Goal: Information Seeking & Learning: Learn about a topic

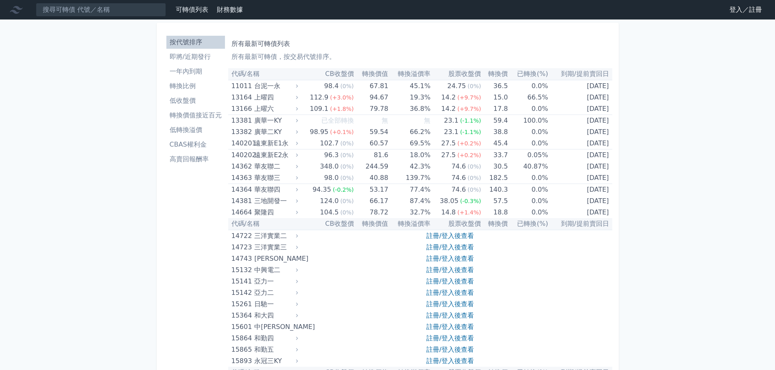
click at [724, 15] on link "登入／註冊" at bounding box center [746, 9] width 46 height 13
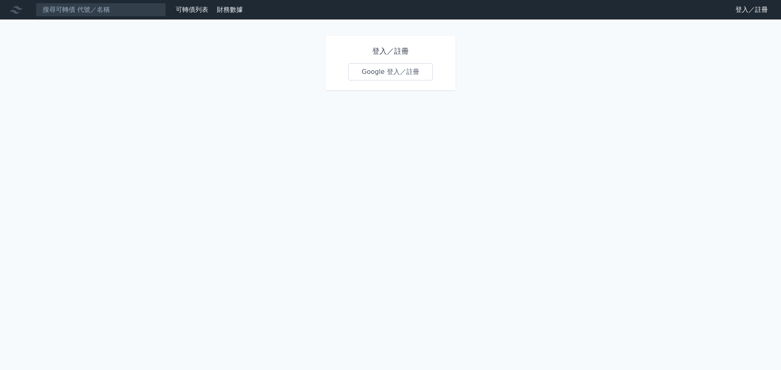
click at [398, 81] on link "Google 登入／註冊" at bounding box center [390, 71] width 85 height 17
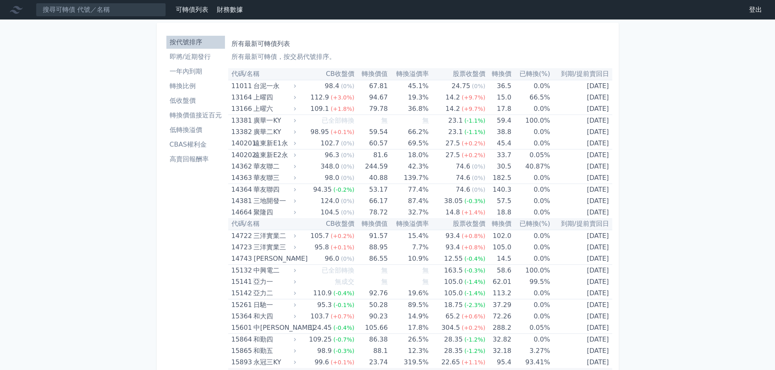
click at [166, 62] on li "即將/近期發行" at bounding box center [195, 57] width 59 height 10
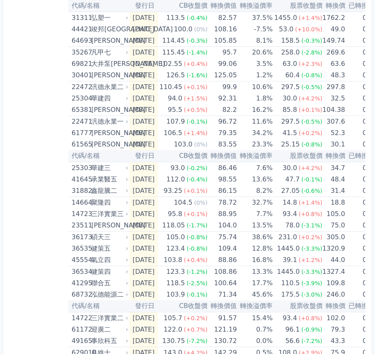
scroll to position [220, 0]
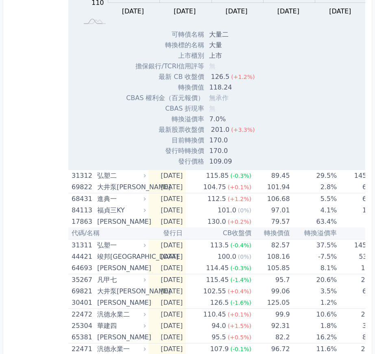
scroll to position [254, 0]
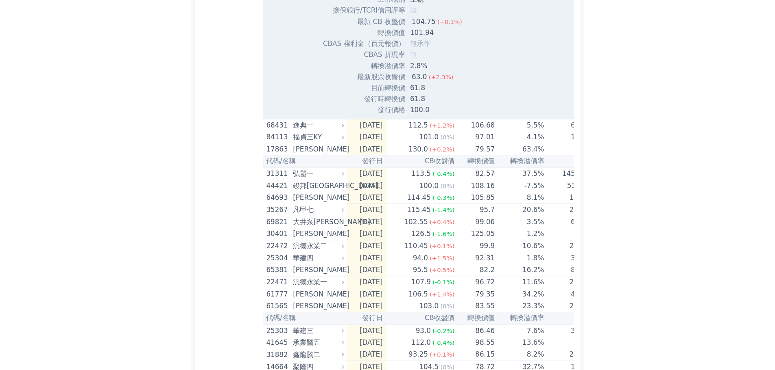
scroll to position [327, 0]
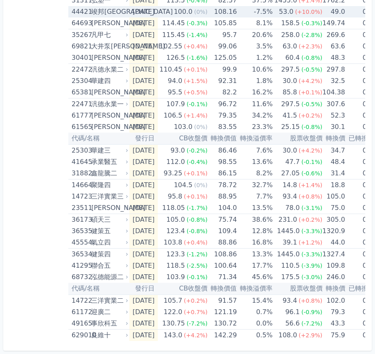
click at [72, 17] on div "44421" at bounding box center [80, 11] width 17 height 11
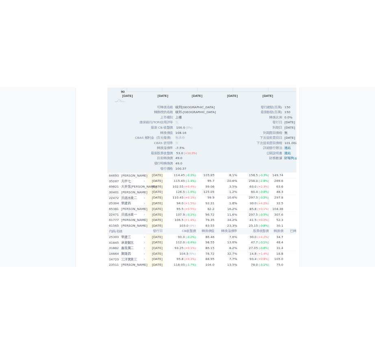
scroll to position [353, 0]
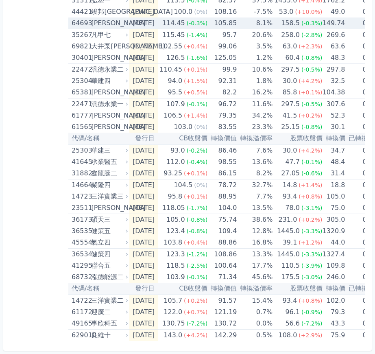
click at [72, 29] on div "64693 [PERSON_NAME]" at bounding box center [98, 22] width 53 height 11
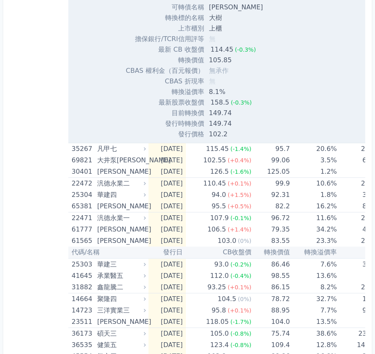
scroll to position [382, 0]
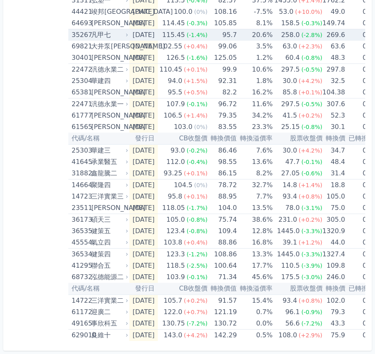
click at [72, 41] on div "35267" at bounding box center [80, 34] width 17 height 11
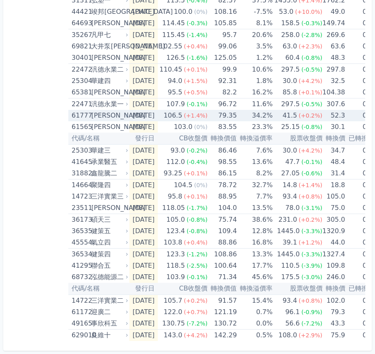
click at [72, 121] on div "61777" at bounding box center [80, 115] width 17 height 11
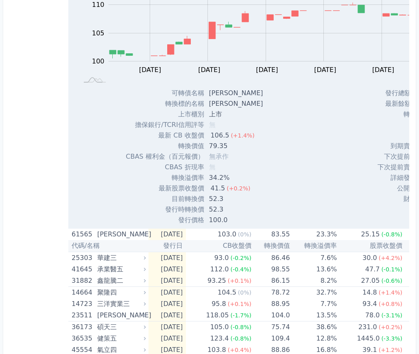
scroll to position [324, 0]
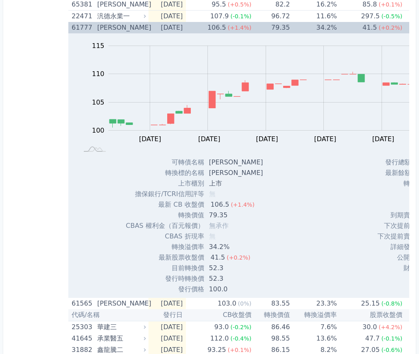
click at [95, 33] on div "61777" at bounding box center [84, 27] width 24 height 11
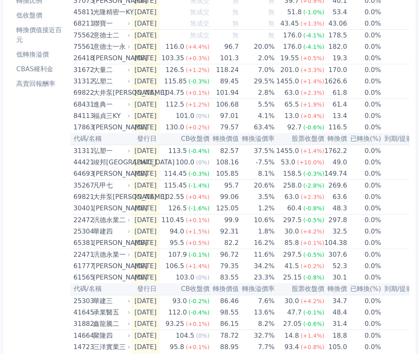
scroll to position [0, 0]
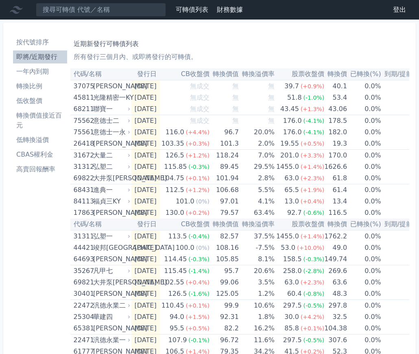
click at [44, 47] on li "按代號排序" at bounding box center [40, 42] width 54 height 10
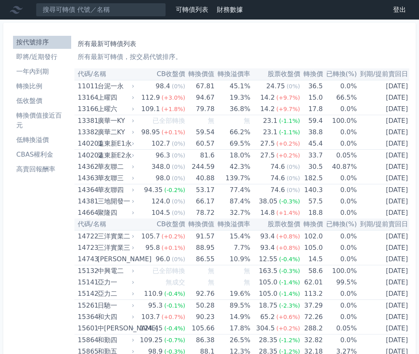
click at [34, 62] on li "即將/近期發行" at bounding box center [42, 57] width 58 height 10
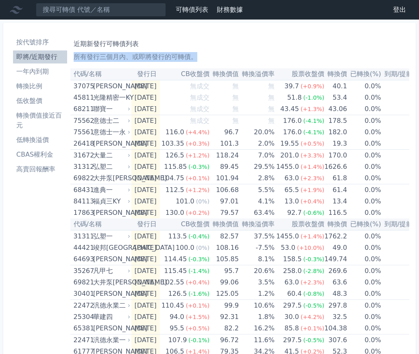
drag, startPoint x: 419, startPoint y: 35, endPoint x: 418, endPoint y: 79, distance: 44.3
click at [418, 79] on div "按代號排序 即將/近期發行 一年內到期 轉換比例 低收盤價 轉換價值接近百元 低轉換溢價 CBAS權利金 高賣回報酬率 近期新發行可轉債列表 所有發行三個月內…" at bounding box center [209, 305] width 419 height 570
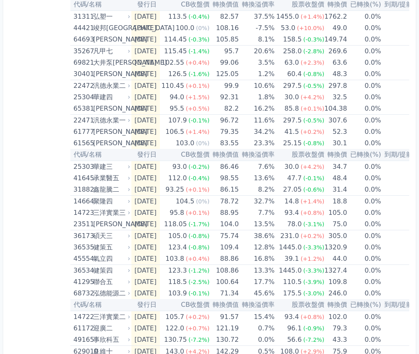
scroll to position [244, 0]
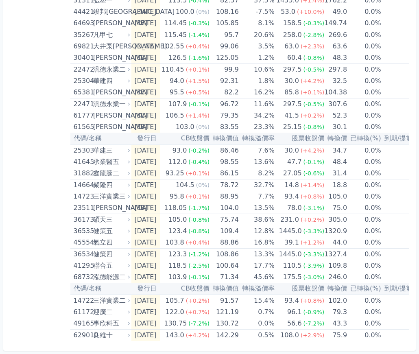
click at [53, 162] on div "按代號排序 即將/近期發行 一年內到期 轉換比例 低收盤價 轉換價值接近百元 低轉換溢價 CBAS權利金 高賣回報酬率" at bounding box center [40, 69] width 61 height 544
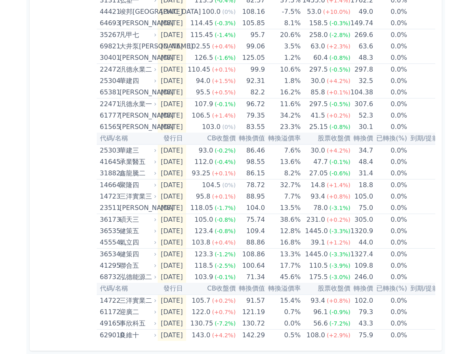
scroll to position [387, 0]
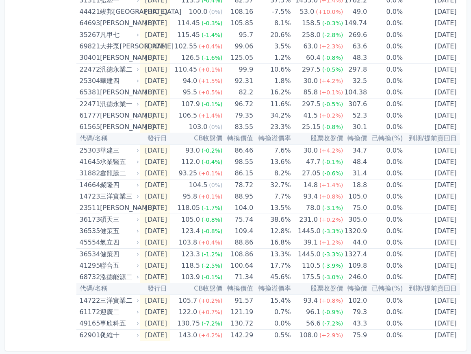
click at [49, 280] on div "按代號排序 即將/近期發行 一年內到期 轉換比例 低收盤價 轉換價值接近百元 低轉換溢價 CBAS權利金 高賣回報酬率" at bounding box center [43, 69] width 65 height 544
click at [43, 226] on div "按代號排序 即將/近期發行 一年內到期 轉換比例 低收盤價 轉換價值接近百元 低轉換溢價 CBAS權利金 高賣回報酬率" at bounding box center [43, 69] width 65 height 544
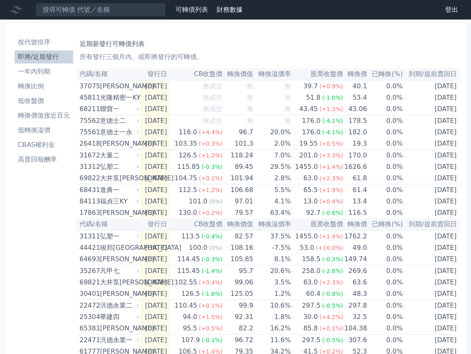
click at [48, 47] on li "按代號排序" at bounding box center [44, 42] width 59 height 10
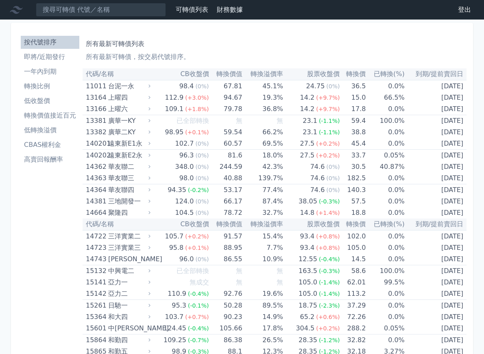
click at [395, 80] on th "已轉換(%)" at bounding box center [385, 74] width 39 height 12
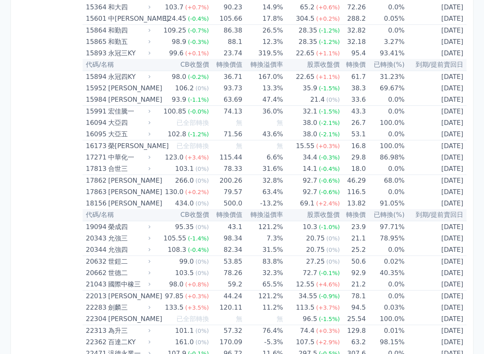
scroll to position [326, 0]
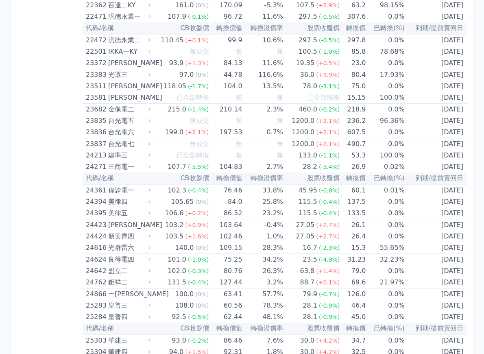
scroll to position [651, 0]
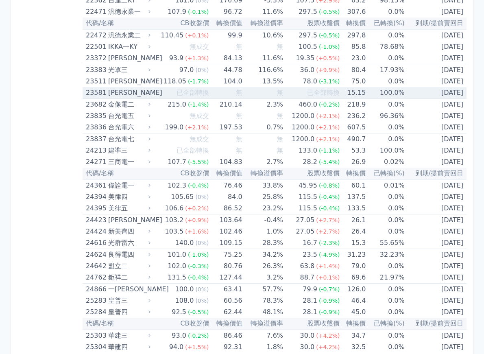
click at [122, 98] on div "[PERSON_NAME]" at bounding box center [128, 92] width 41 height 11
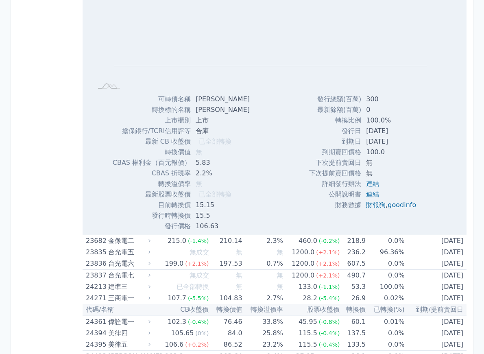
scroll to position [875, 0]
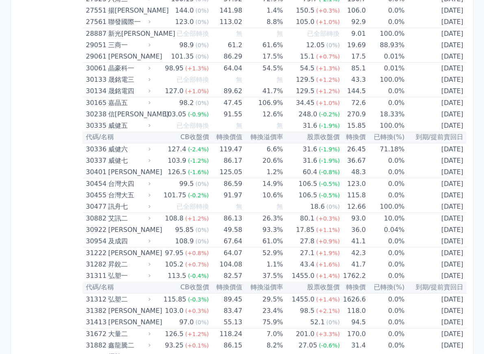
scroll to position [1168, 0]
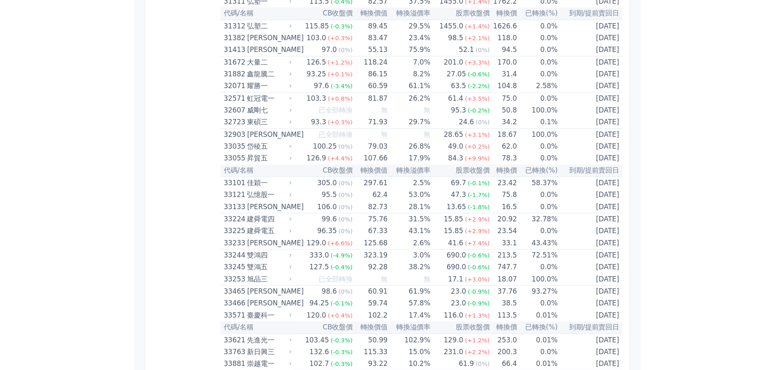
scroll to position [1412, 0]
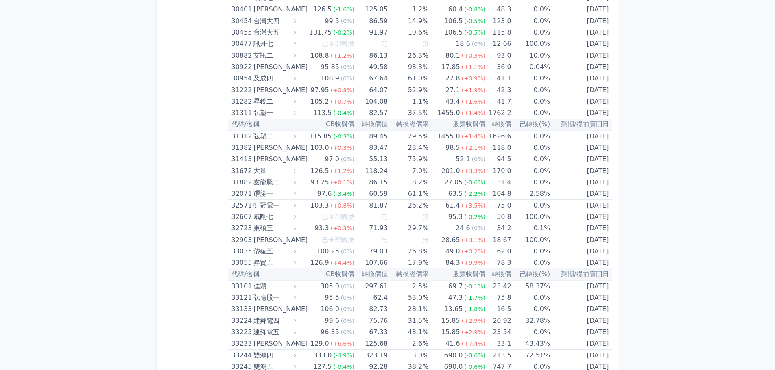
scroll to position [1358, 0]
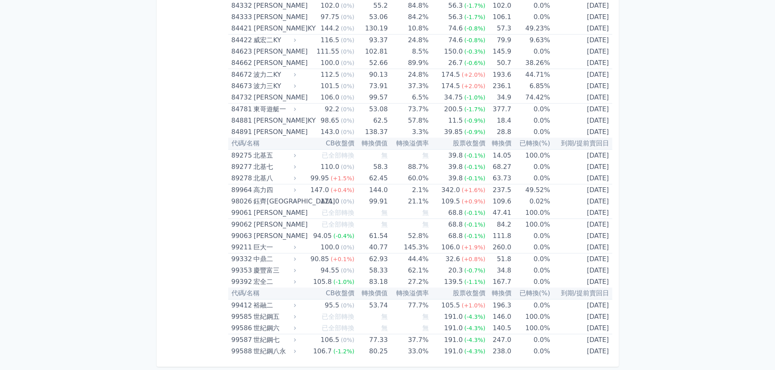
scroll to position [6249, 0]
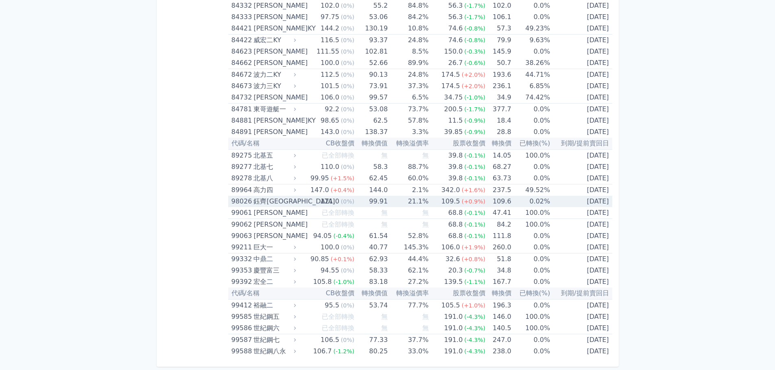
click at [253, 204] on div "鈺齊[GEOGRAPHIC_DATA]" at bounding box center [273, 201] width 41 height 11
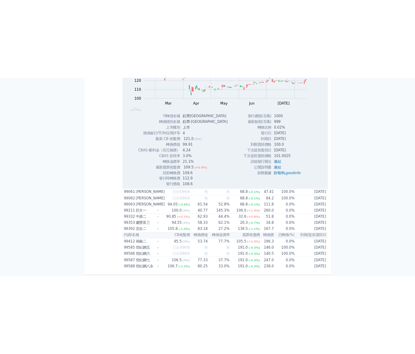
scroll to position [6233, 0]
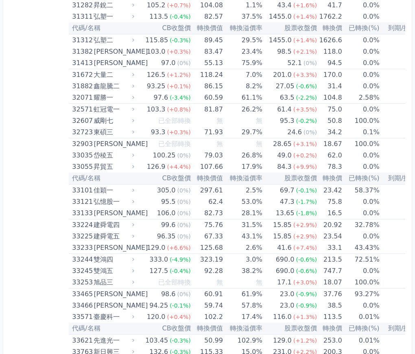
scroll to position [1685, 0]
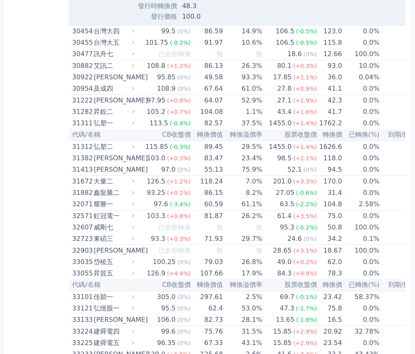
scroll to position [1877, 0]
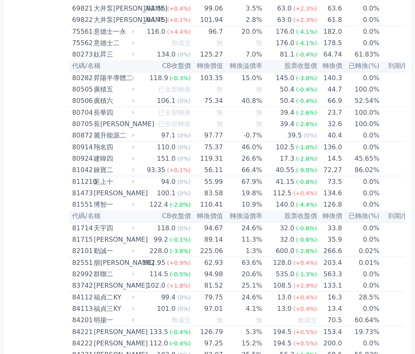
scroll to position [4631, 0]
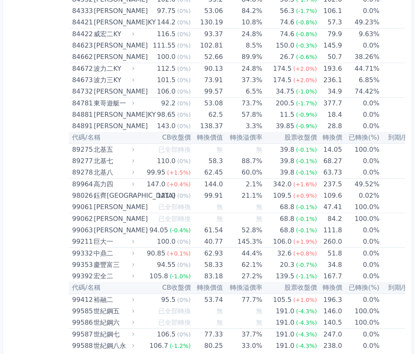
scroll to position [4994, 0]
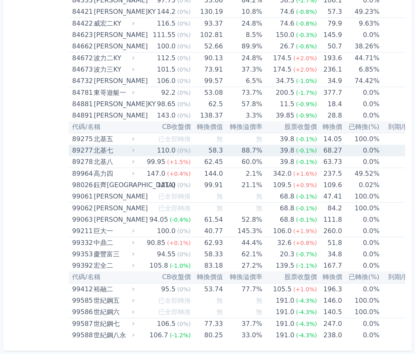
scroll to position [6315, 0]
